Goal: Task Accomplishment & Management: Use online tool/utility

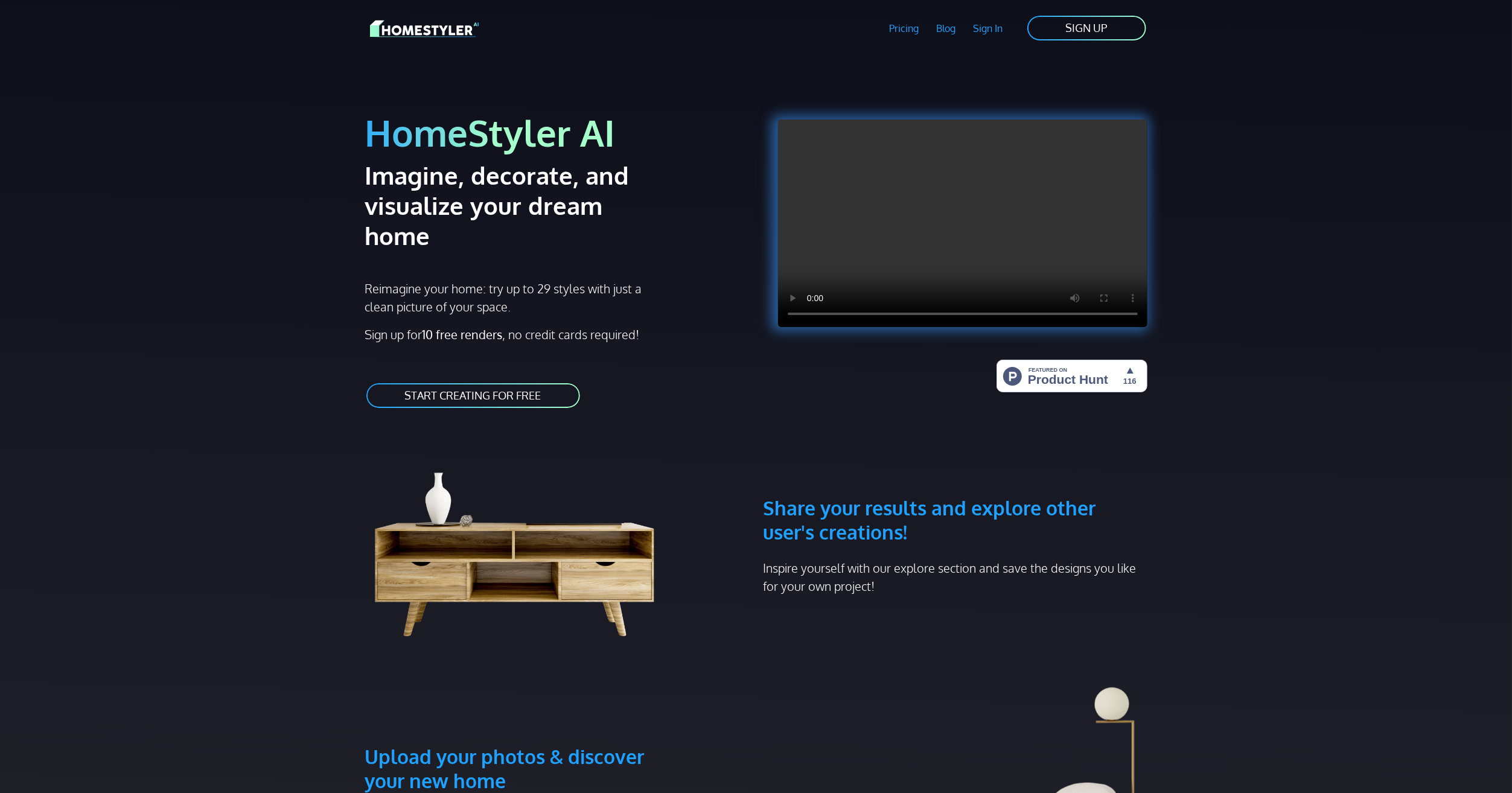
click at [500, 383] on link "START CREATING FOR FREE" at bounding box center [473, 396] width 216 height 27
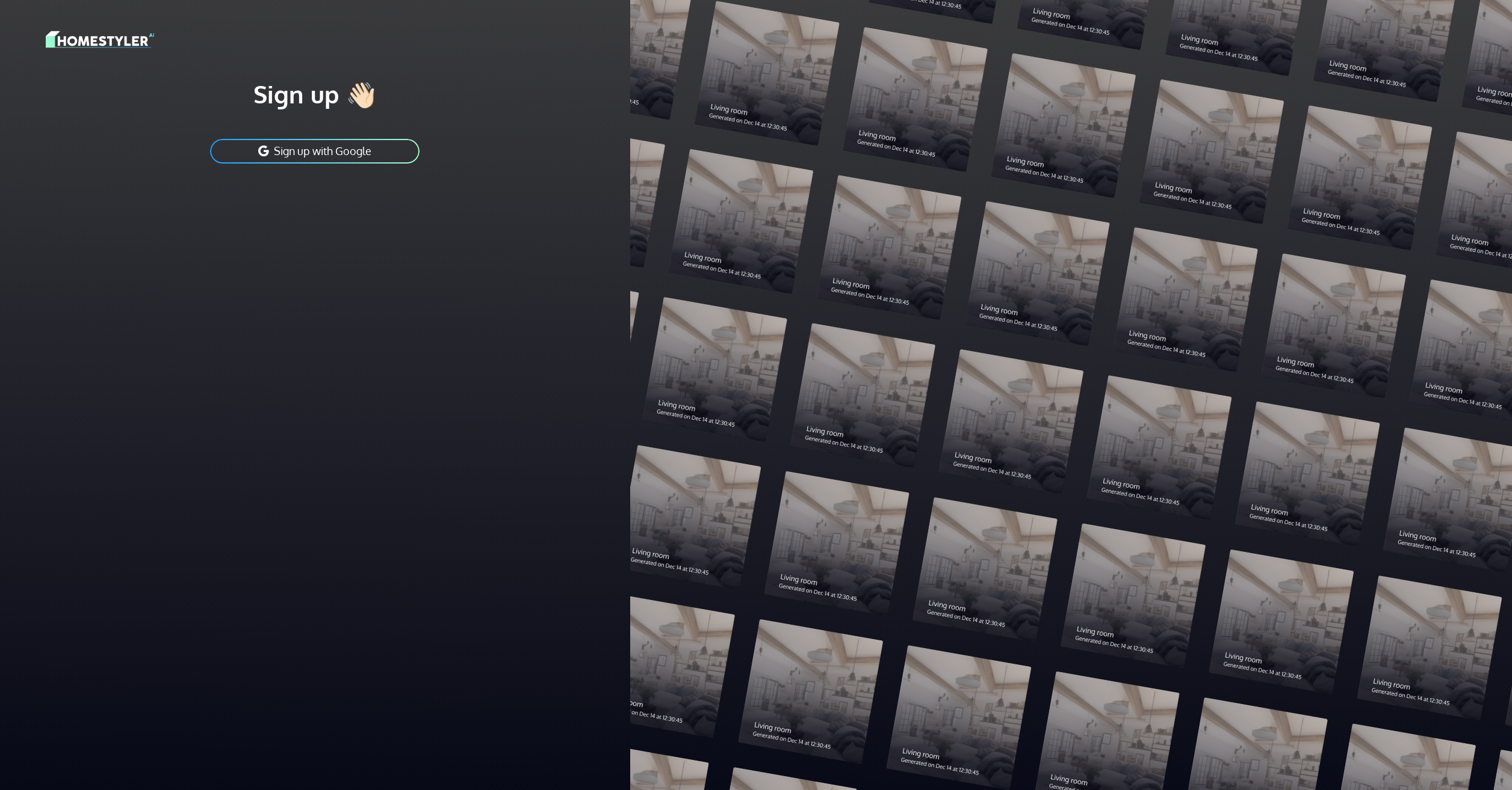
click at [350, 148] on button "Sign up with Google" at bounding box center [315, 151] width 212 height 27
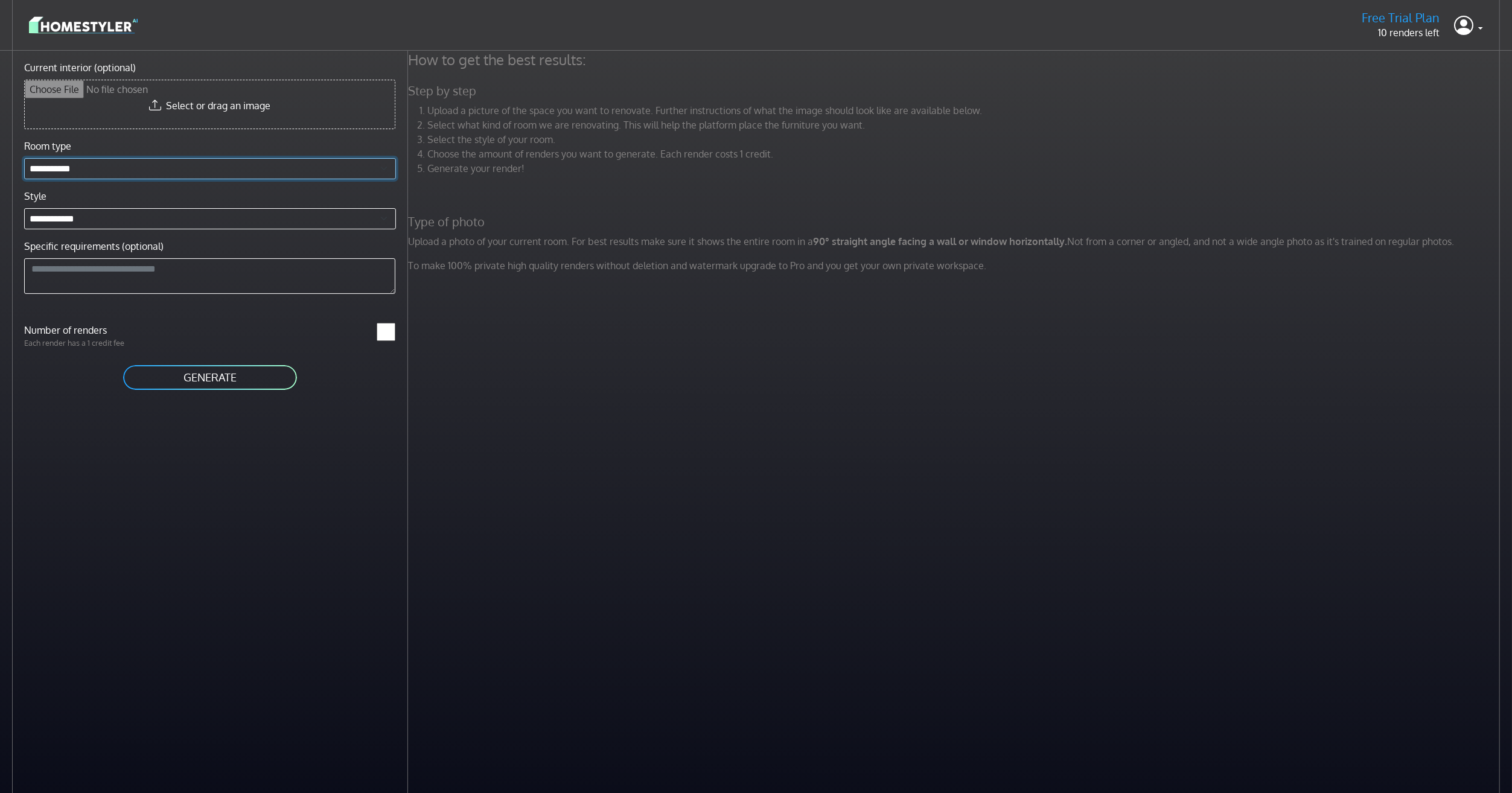
click at [113, 171] on select "**********" at bounding box center [210, 169] width 372 height 21
click at [185, 105] on input "Current interior (optional)" at bounding box center [210, 104] width 370 height 49
click at [434, 237] on p "Upload a photo of your current room. For best results make sure it shows the en…" at bounding box center [955, 242] width 1110 height 15
click at [429, 243] on p "Upload a photo of your current room. For best results make sure it shows the en…" at bounding box center [955, 242] width 1110 height 15
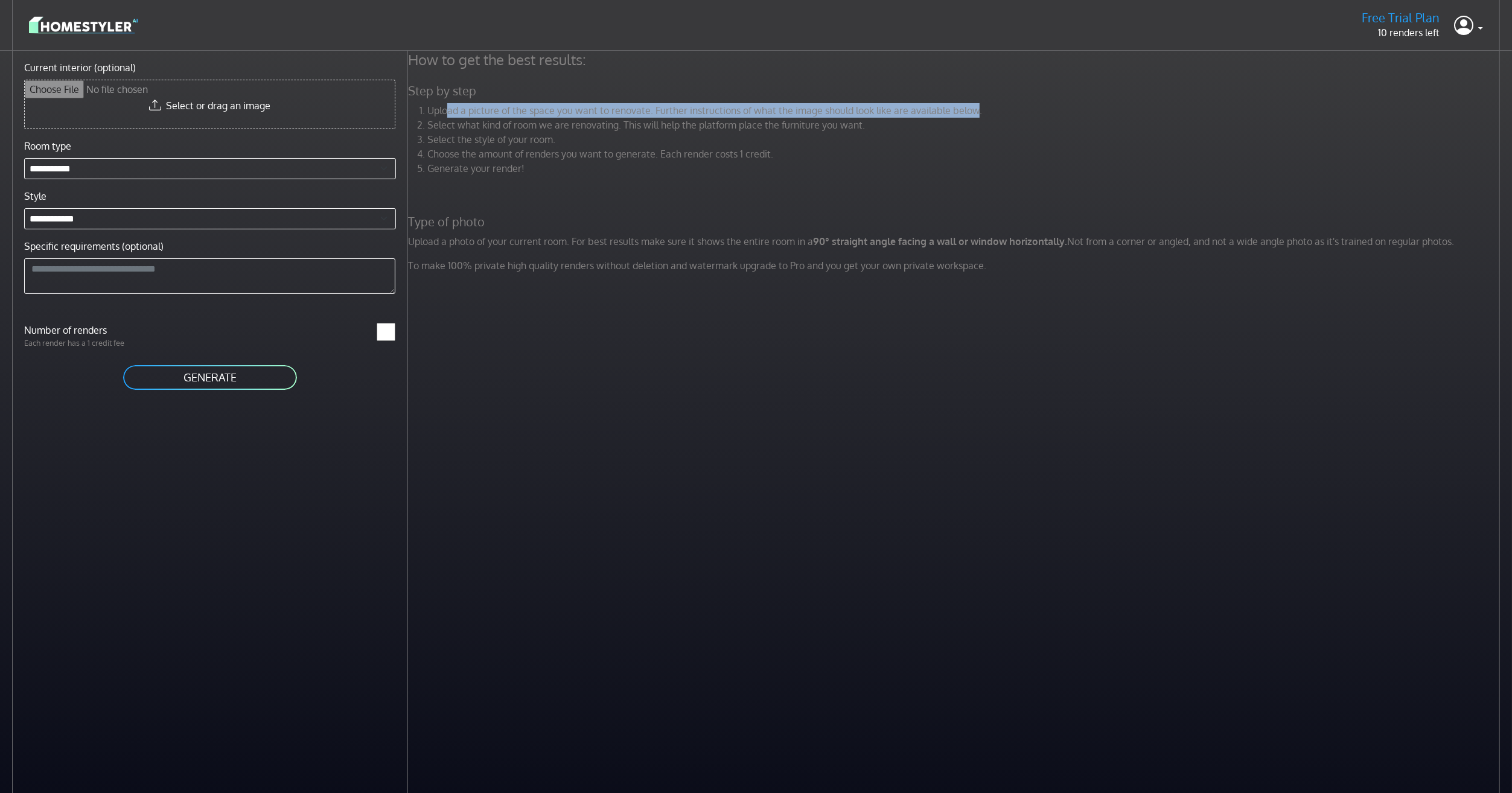
drag, startPoint x: 448, startPoint y: 113, endPoint x: 972, endPoint y: 107, distance: 524.0
click at [972, 107] on li "Upload a picture of the space you want to renovate. Further instructions of wha…" at bounding box center [966, 111] width 1076 height 15
drag, startPoint x: 972, startPoint y: 107, endPoint x: 897, endPoint y: 181, distance: 105.4
click at [897, 181] on div "Upload a picture of the space you want to renovate. Further instructions of wha…" at bounding box center [955, 145] width 1110 height 82
